Goal: Task Accomplishment & Management: Manage account settings

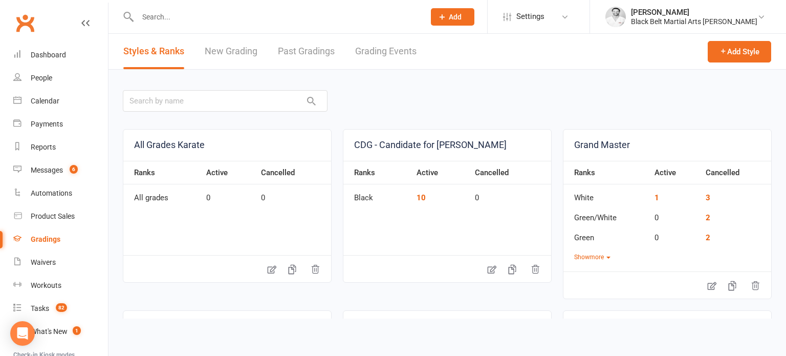
click at [234, 21] on input "text" at bounding box center [276, 17] width 283 height 14
type input "zara"
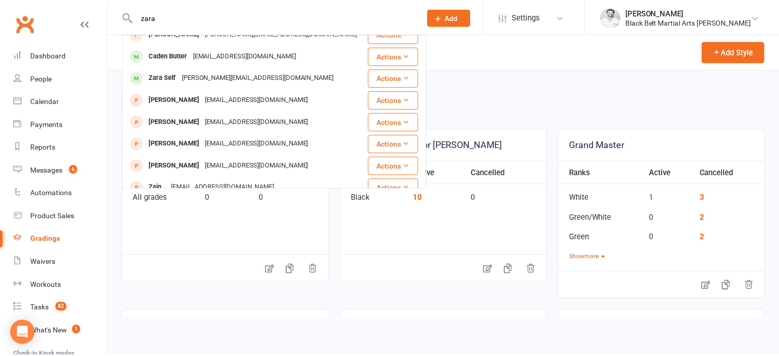
scroll to position [139, 0]
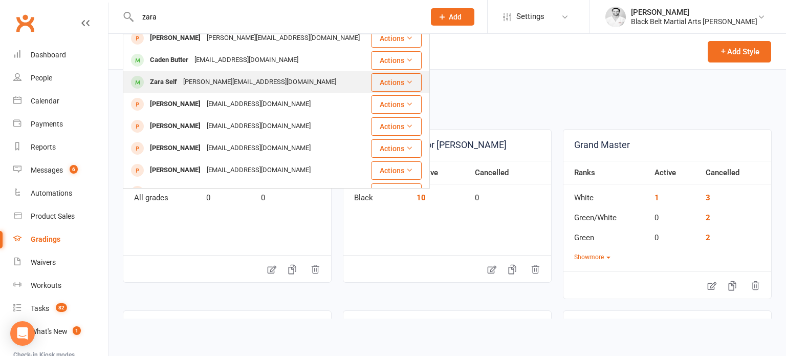
click at [203, 82] on div "[PERSON_NAME][EMAIL_ADDRESS][DOMAIN_NAME]" at bounding box center [259, 82] width 159 height 15
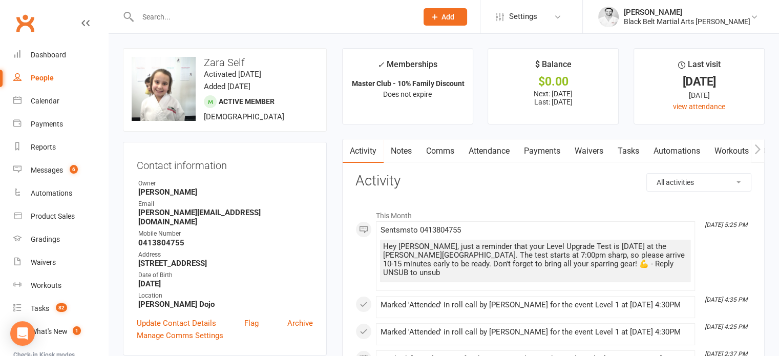
click at [229, 13] on input "text" at bounding box center [272, 17] width 275 height 14
paste input "[PERSON_NAME]"
type input "[PERSON_NAME]"
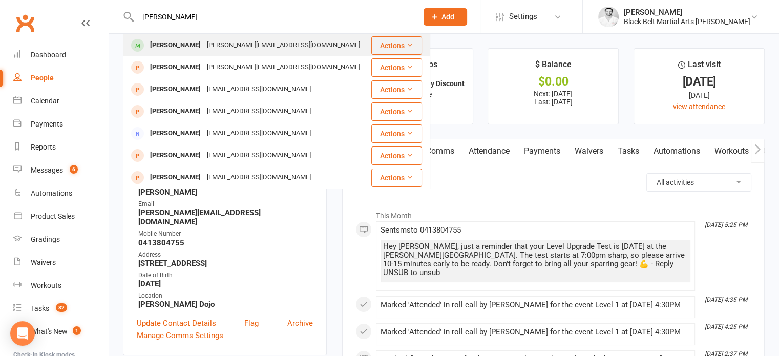
click at [239, 39] on div "[PERSON_NAME][EMAIL_ADDRESS][DOMAIN_NAME]" at bounding box center [283, 45] width 159 height 15
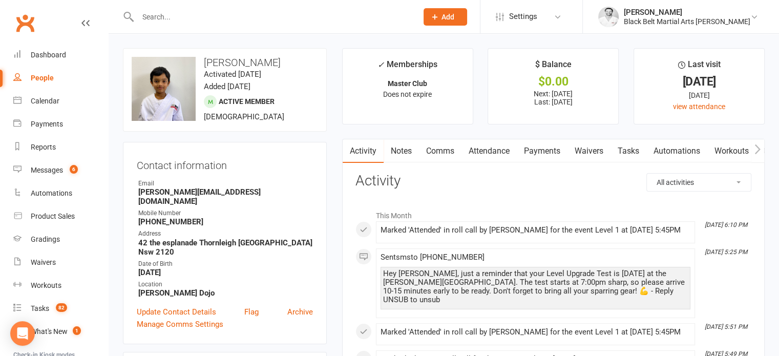
click at [236, 16] on input "text" at bounding box center [272, 17] width 275 height 14
paste input "[PERSON_NAME]"
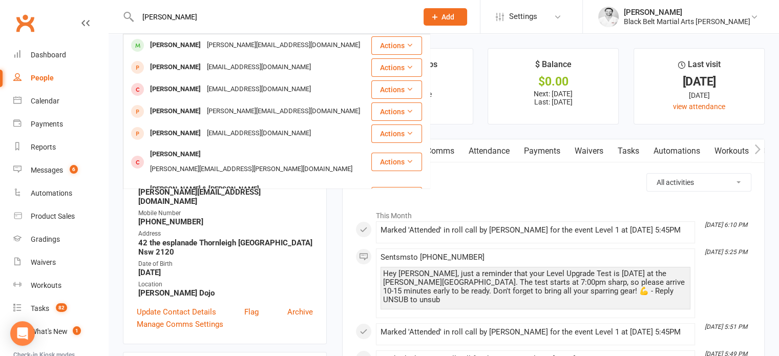
type input "[PERSON_NAME]"
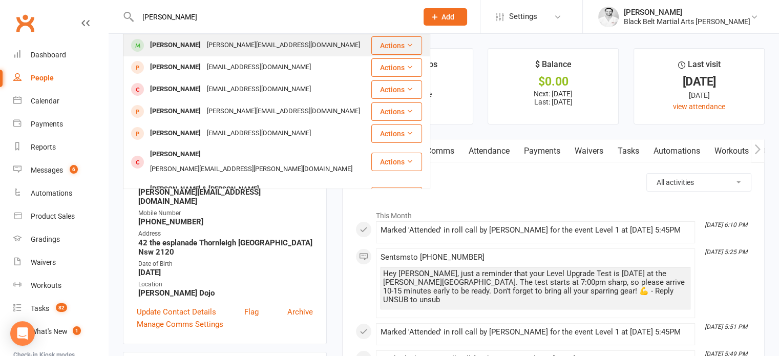
click at [238, 53] on div "[PERSON_NAME] [PERSON_NAME][EMAIL_ADDRESS][DOMAIN_NAME]" at bounding box center [247, 45] width 246 height 21
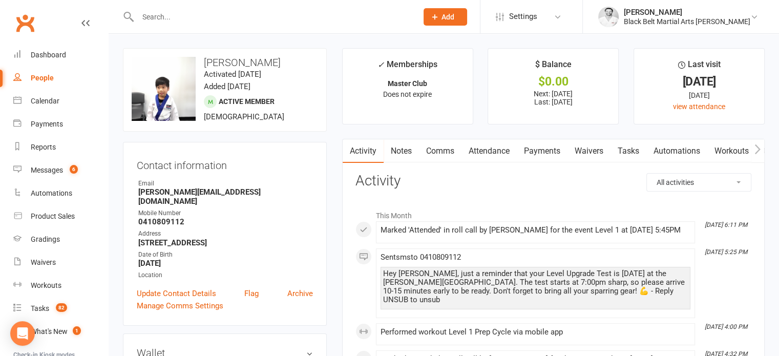
drag, startPoint x: 235, startPoint y: 53, endPoint x: 169, endPoint y: 187, distance: 149.7
click at [326, 10] on input "text" at bounding box center [272, 17] width 275 height 14
paste input "[PERSON_NAME]"
type input "[PERSON_NAME]"
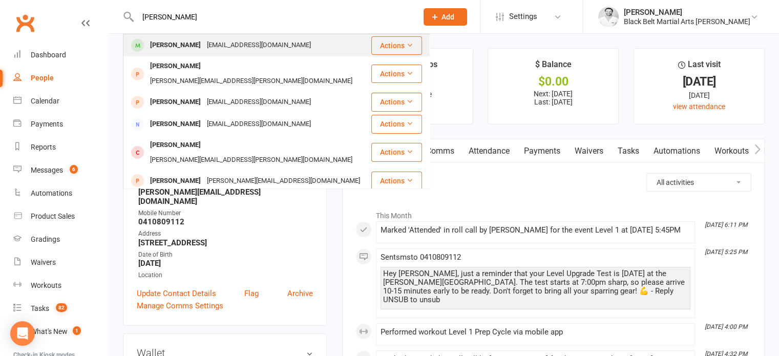
click at [236, 47] on div "[EMAIL_ADDRESS][DOMAIN_NAME]" at bounding box center [259, 45] width 110 height 15
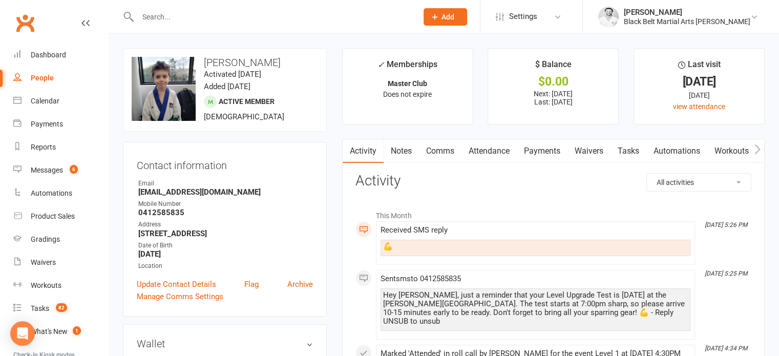
click at [250, 11] on input "text" at bounding box center [272, 17] width 275 height 14
paste input "[PERSON_NAME]"
type input "[PERSON_NAME]"
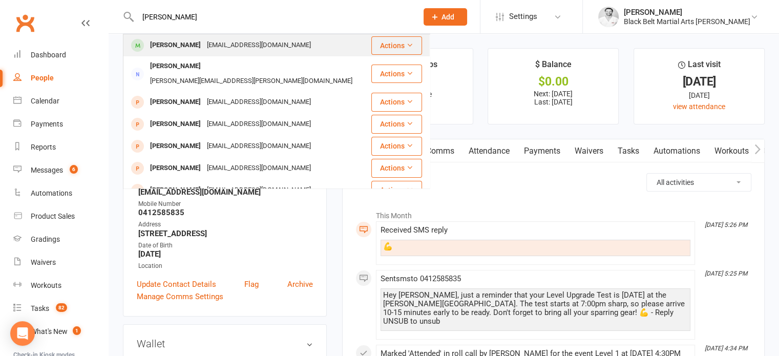
click at [253, 53] on div "[EMAIL_ADDRESS][DOMAIN_NAME]" at bounding box center [259, 45] width 110 height 15
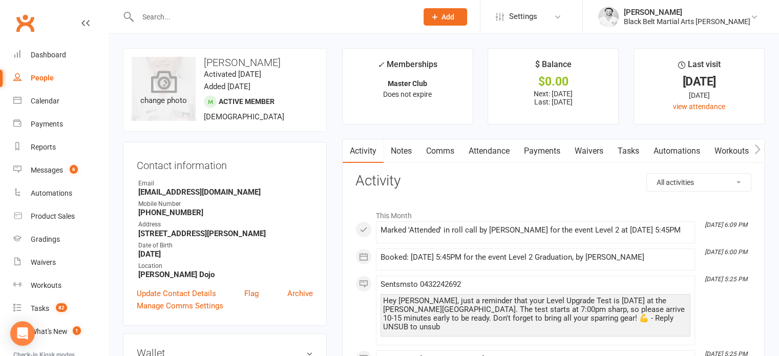
click at [162, 67] on div "change photo" at bounding box center [164, 89] width 64 height 64
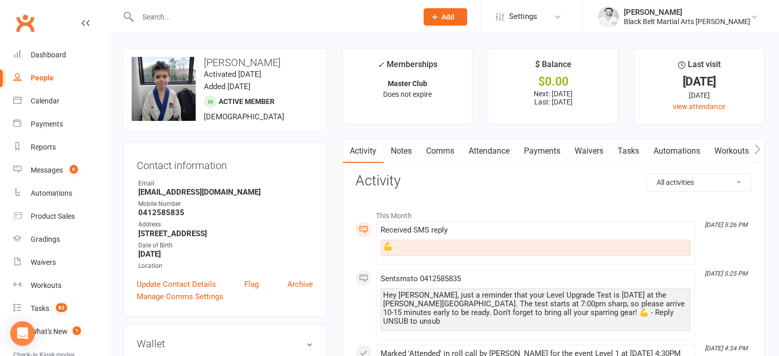
click at [219, 23] on input "text" at bounding box center [272, 17] width 275 height 14
paste input "Rachael Self"
type input "Rachael Self"
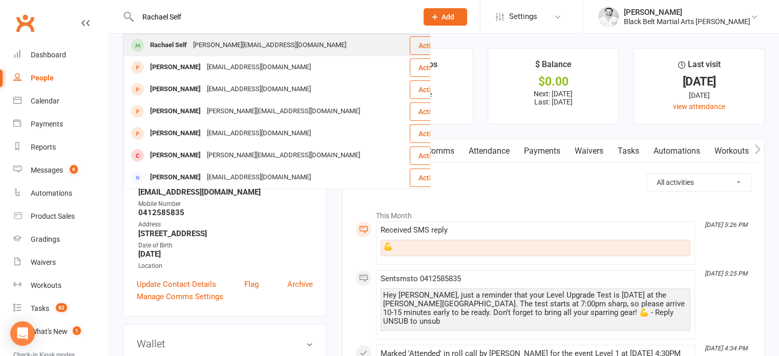
click at [223, 40] on div "[PERSON_NAME][EMAIL_ADDRESS][DOMAIN_NAME]" at bounding box center [269, 45] width 159 height 15
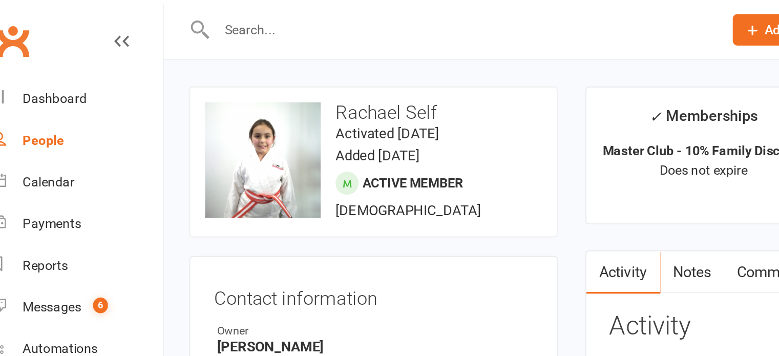
click at [182, 13] on input "text" at bounding box center [272, 17] width 275 height 14
paste input "[PERSON_NAME]"
type input "[PERSON_NAME]"
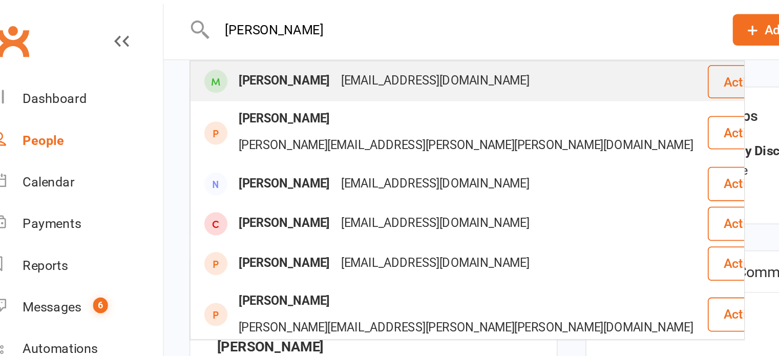
click at [184, 46] on div "[PERSON_NAME]" at bounding box center [175, 45] width 57 height 15
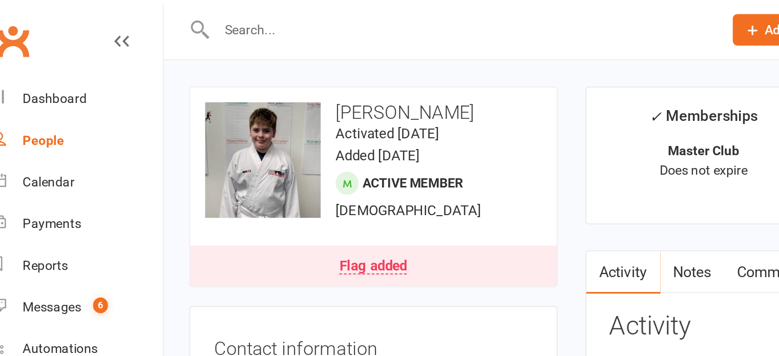
click at [207, 13] on input "text" at bounding box center [272, 17] width 275 height 14
paste input "[PERSON_NAME]"
type input "[PERSON_NAME]"
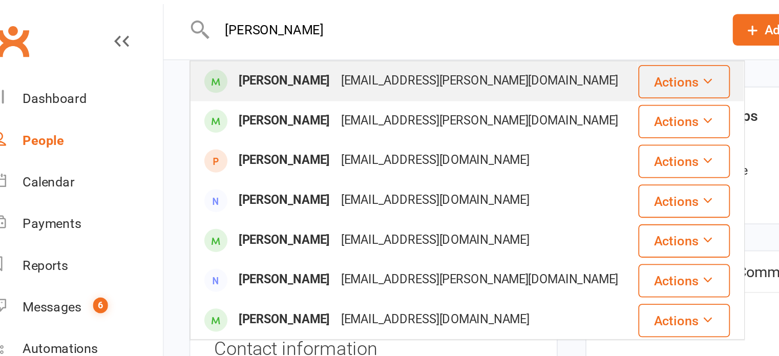
click at [204, 41] on div "[EMAIL_ADDRESS][PERSON_NAME][DOMAIN_NAME]" at bounding box center [283, 45] width 159 height 15
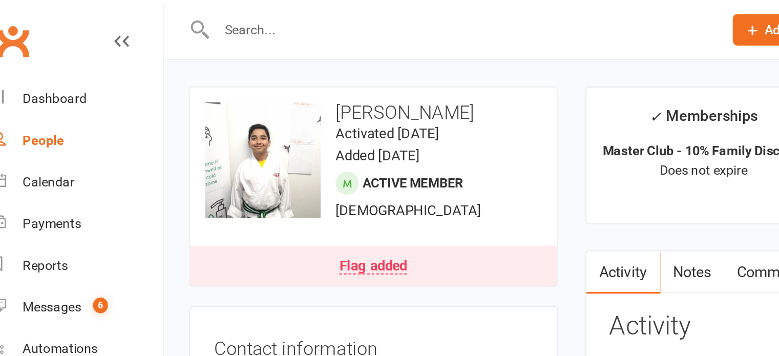
click at [187, 16] on input "text" at bounding box center [272, 17] width 275 height 14
paste input "[PERSON_NAME]"
type input "[PERSON_NAME]"
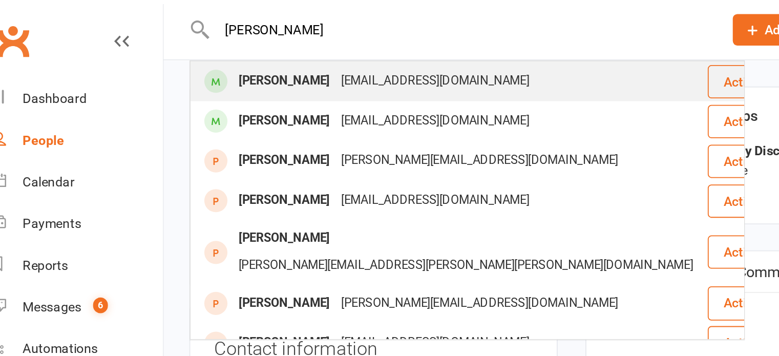
click at [204, 40] on div "[EMAIL_ADDRESS][DOMAIN_NAME]" at bounding box center [259, 45] width 110 height 15
